Goal: Information Seeking & Learning: Check status

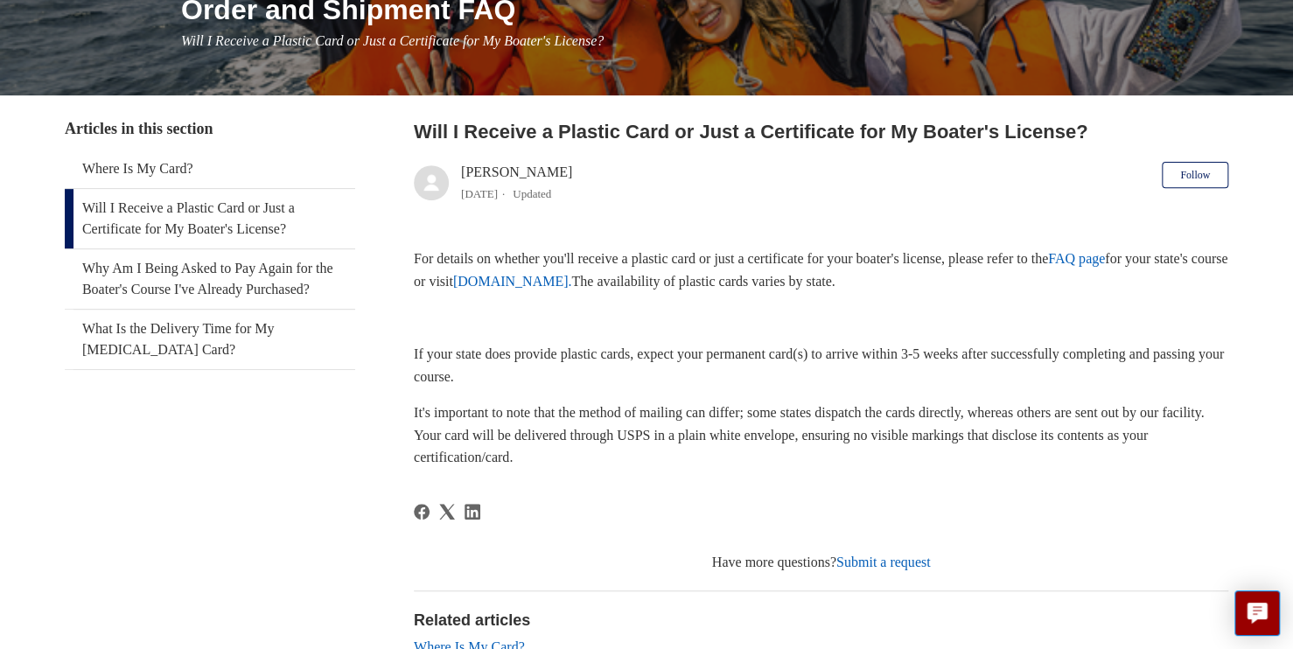
scroll to position [240, 0]
click at [572, 282] on link "[DOMAIN_NAME]." at bounding box center [512, 282] width 119 height 15
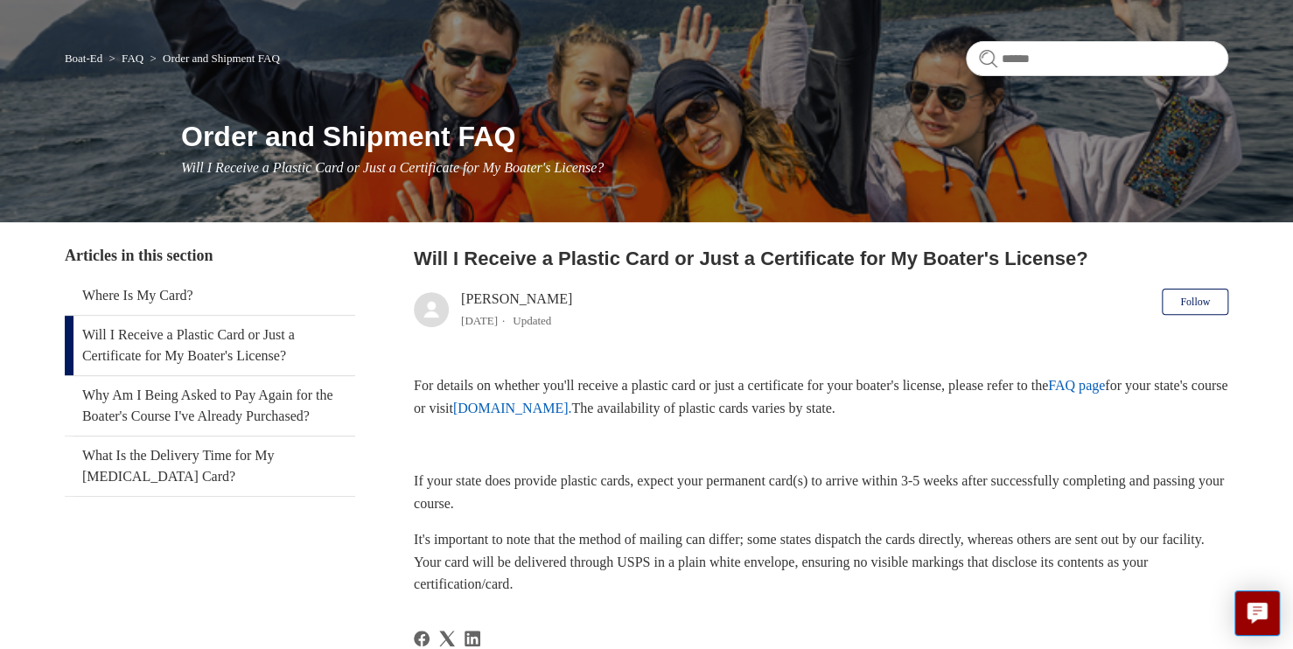
scroll to position [110, 0]
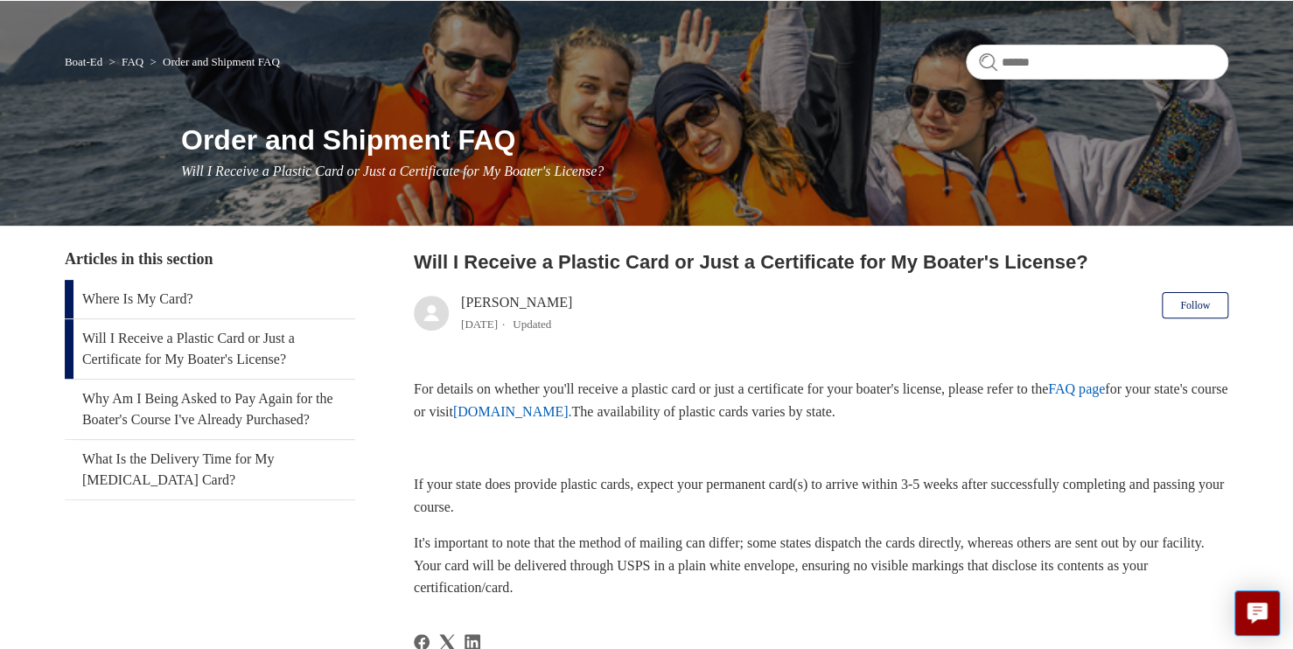
click at [206, 306] on link "Where Is My Card?" at bounding box center [210, 299] width 291 height 38
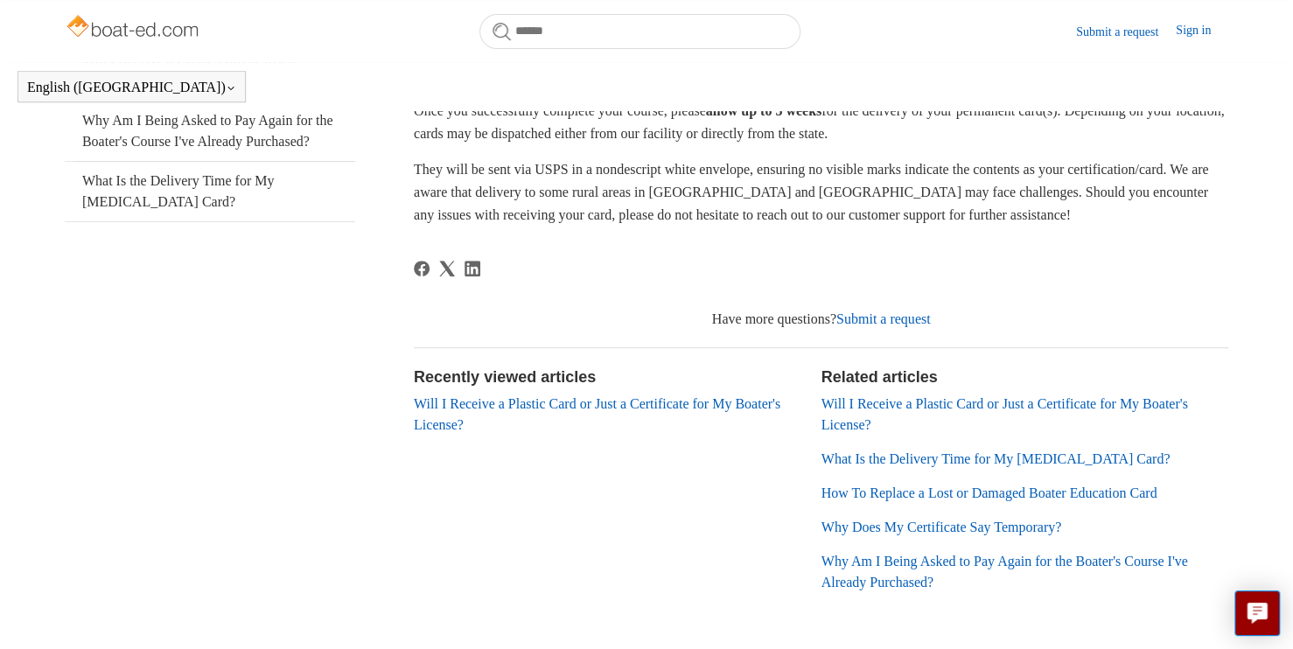
click at [853, 396] on link "Will I Receive a Plastic Card or Just a Certificate for My Boater's License?" at bounding box center [1004, 414] width 367 height 36
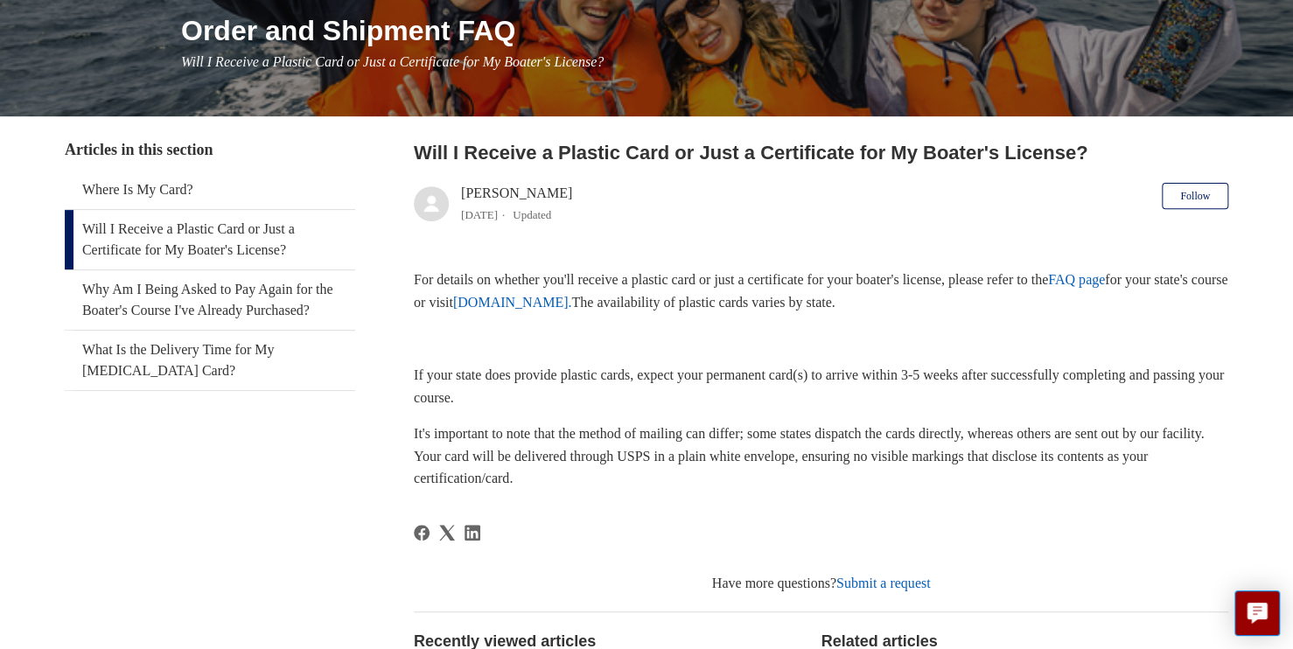
scroll to position [192, 0]
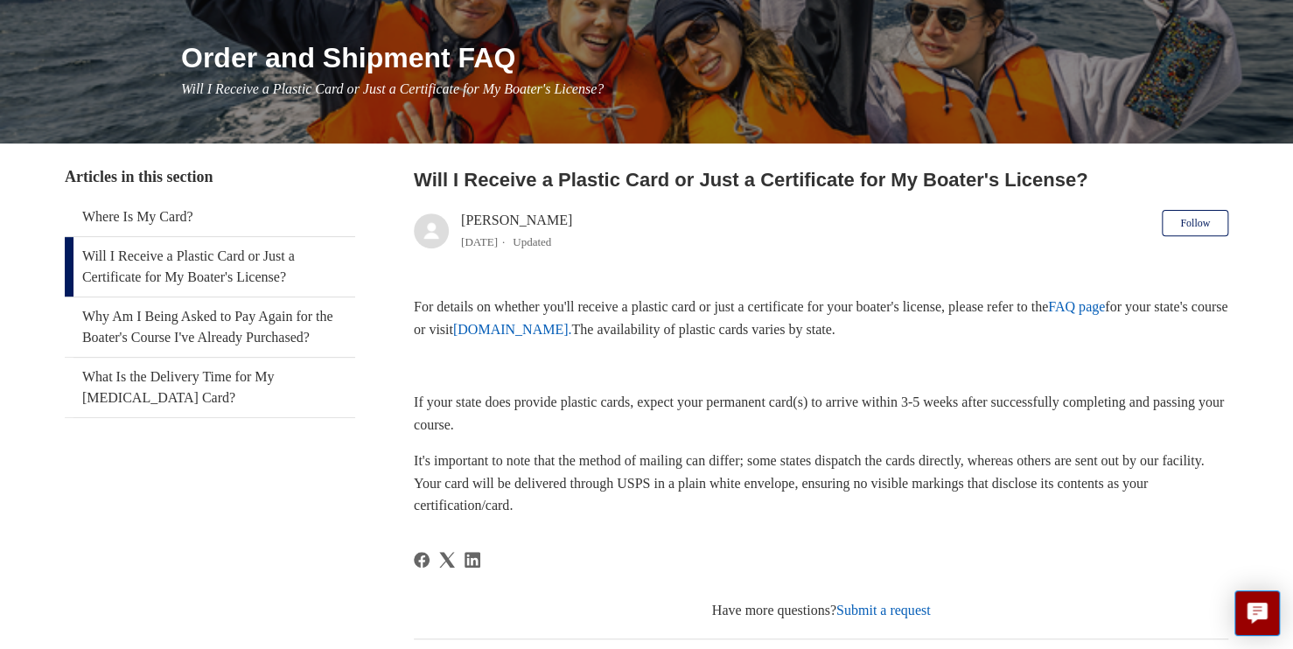
click at [1105, 310] on link "FAQ page" at bounding box center [1076, 306] width 57 height 15
